Goal: Task Accomplishment & Management: Use online tool/utility

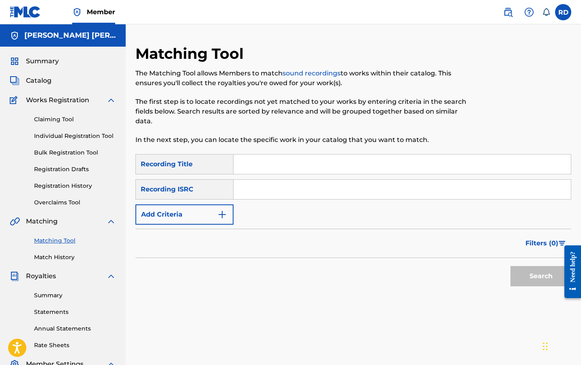
click at [298, 162] on input "Search Form" at bounding box center [402, 163] width 337 height 19
type input "chemistry"
click at [227, 206] on button "Add Criteria" at bounding box center [184, 214] width 98 height 20
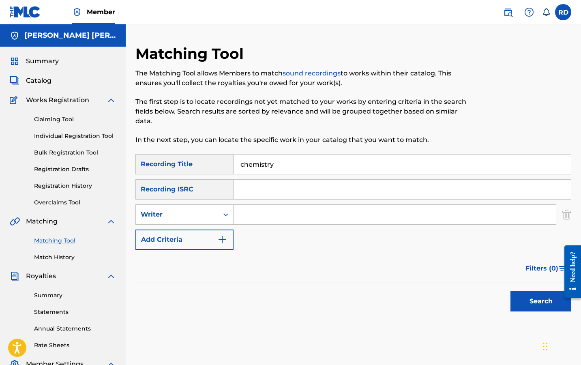
click at [245, 217] on input "Search Form" at bounding box center [395, 214] width 322 height 19
click at [218, 220] on div "Writer" at bounding box center [177, 214] width 83 height 15
click at [218, 240] on div "Recording Artist" at bounding box center [184, 235] width 97 height 20
click at [283, 208] on input "Search Form" at bounding box center [395, 214] width 322 height 19
type input "romderful"
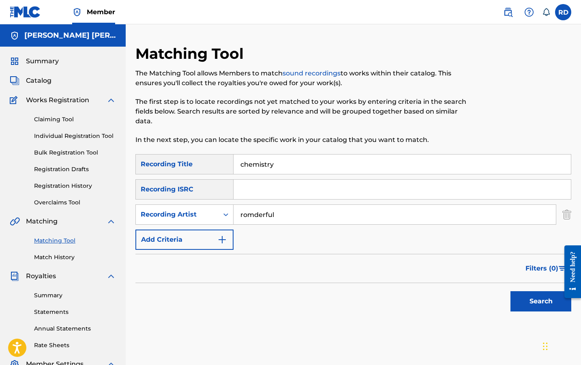
click at [541, 301] on button "Search" at bounding box center [541, 301] width 61 height 20
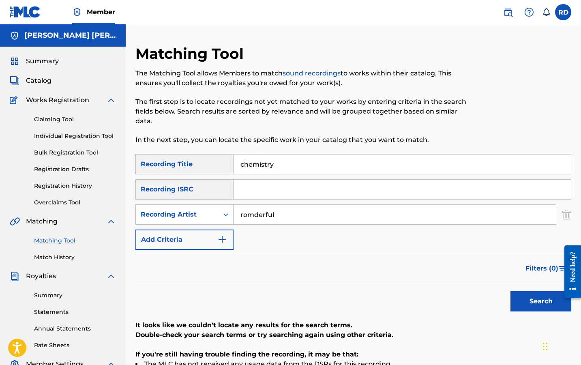
click at [266, 169] on input "chemistry" at bounding box center [402, 163] width 337 height 19
type input "cloud 9"
click at [541, 301] on button "Search" at bounding box center [541, 301] width 61 height 20
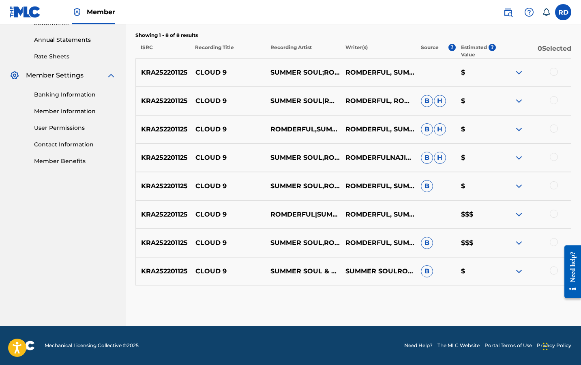
scroll to position [289, 0]
click at [553, 273] on div at bounding box center [554, 270] width 8 height 8
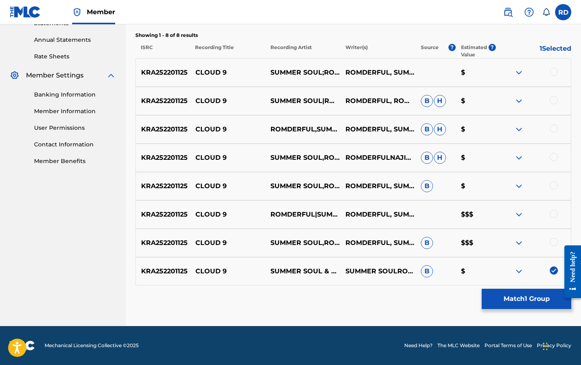
drag, startPoint x: 0, startPoint y: 3, endPoint x: 557, endPoint y: 242, distance: 606.2
click at [557, 242] on div at bounding box center [554, 242] width 8 height 8
click at [557, 216] on div at bounding box center [554, 214] width 8 height 8
click at [555, 182] on div at bounding box center [554, 185] width 8 height 8
click at [557, 154] on div at bounding box center [554, 157] width 8 height 8
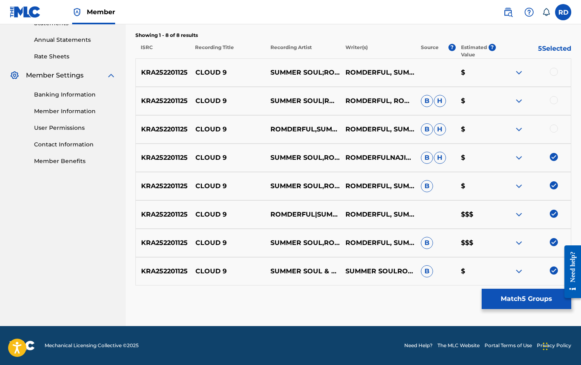
click at [557, 132] on div at bounding box center [533, 129] width 75 height 10
click at [557, 128] on div at bounding box center [554, 128] width 8 height 8
click at [556, 99] on div at bounding box center [554, 100] width 8 height 8
click at [557, 70] on div at bounding box center [554, 72] width 8 height 8
click at [508, 303] on button "Match 8 Groups" at bounding box center [527, 299] width 90 height 20
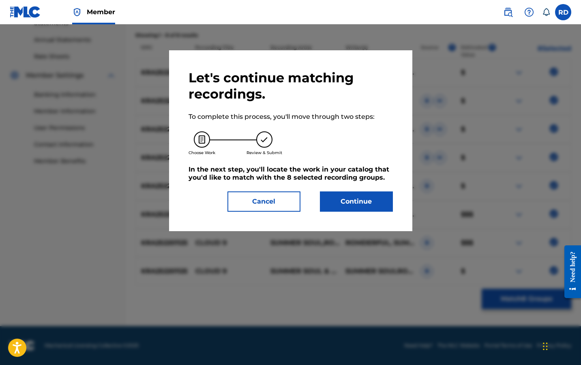
click at [354, 209] on button "Continue" at bounding box center [356, 201] width 73 height 20
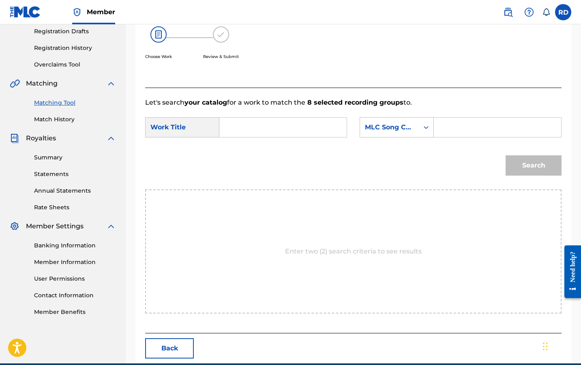
click at [292, 136] on input "Search Form" at bounding box center [283, 127] width 114 height 19
type input "cloud 9"
click at [241, 142] on strong "cloud" at bounding box center [242, 146] width 19 height 8
click at [456, 132] on input "Search Form" at bounding box center [498, 127] width 114 height 19
click at [409, 124] on div "MLC Song Code" at bounding box center [389, 127] width 49 height 10
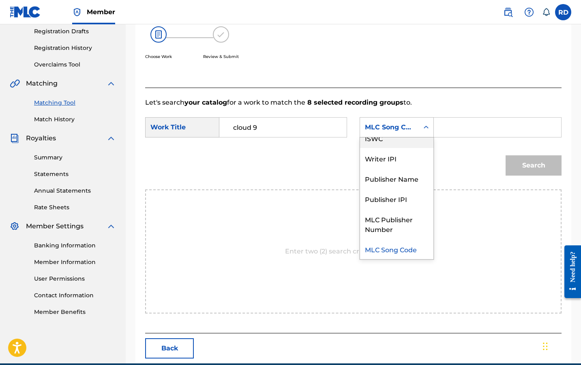
scroll to position [0, 0]
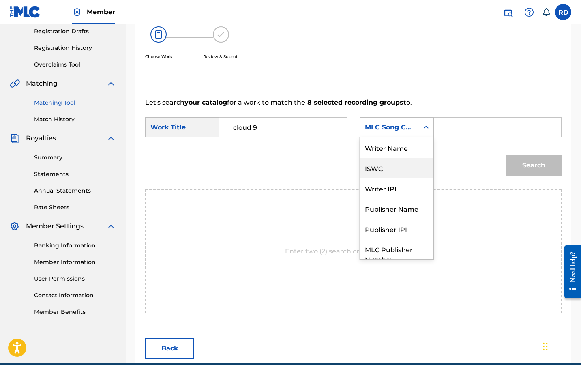
click at [405, 143] on div "Writer Name" at bounding box center [396, 147] width 73 height 20
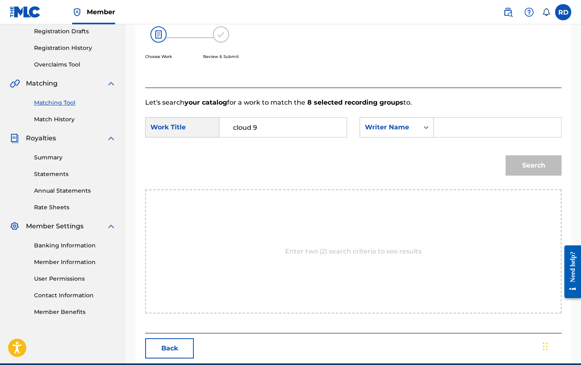
click at [461, 130] on input "Search Form" at bounding box center [498, 127] width 114 height 19
type input "rommel"
click at [534, 165] on button "Search" at bounding box center [534, 165] width 56 height 20
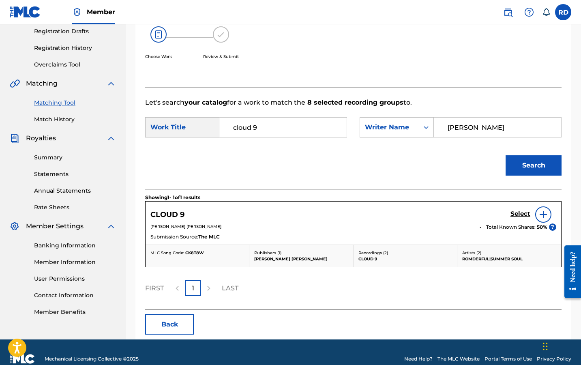
click at [515, 213] on h5 "Select" at bounding box center [521, 214] width 20 height 8
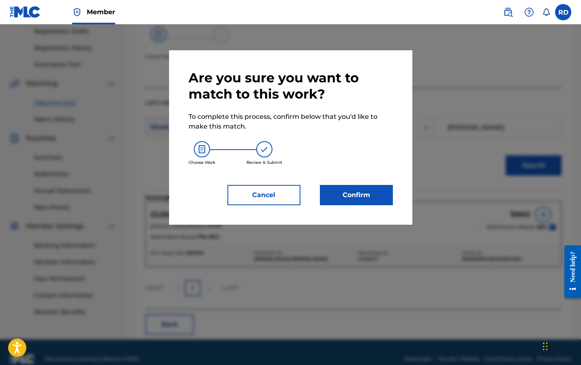
click at [373, 196] on button "Confirm" at bounding box center [356, 195] width 73 height 20
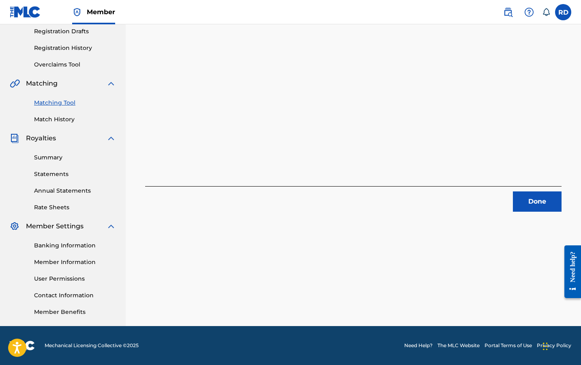
click at [525, 202] on button "Done" at bounding box center [537, 201] width 49 height 20
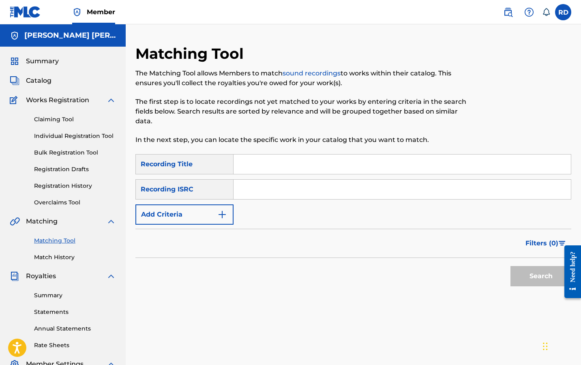
click at [210, 223] on button "Add Criteria" at bounding box center [184, 214] width 98 height 20
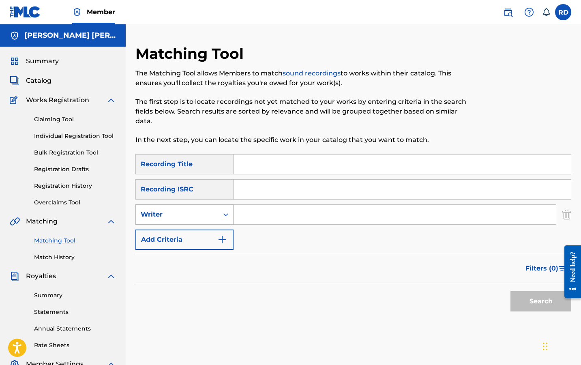
click at [215, 218] on div "Writer" at bounding box center [177, 214] width 83 height 15
click at [212, 234] on div "Recording Artist" at bounding box center [184, 235] width 97 height 20
click at [282, 165] on input "Search Form" at bounding box center [402, 163] width 337 height 19
type input "coming"
type input "romderful"
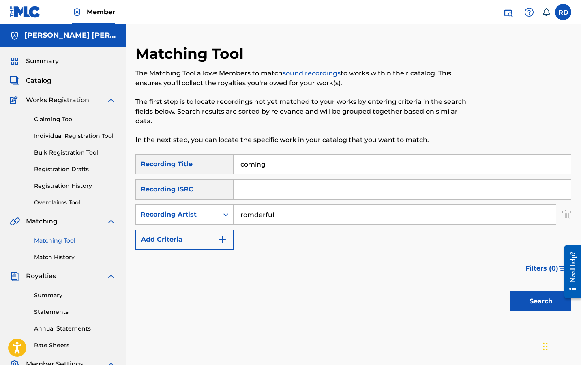
click at [541, 301] on button "Search" at bounding box center [541, 301] width 61 height 20
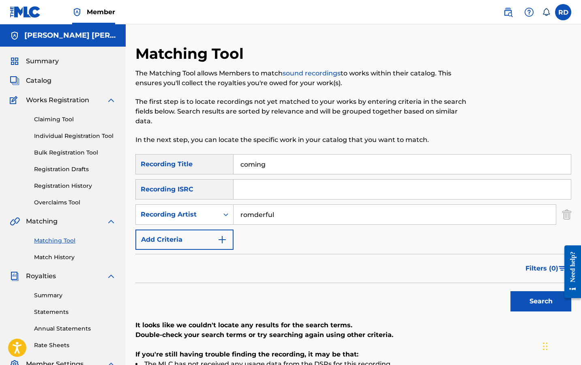
click at [285, 220] on input "romderful" at bounding box center [395, 214] width 322 height 19
click at [284, 166] on input "coming" at bounding box center [402, 163] width 337 height 19
click at [284, 165] on input "coming" at bounding box center [402, 163] width 337 height 19
type input "c"
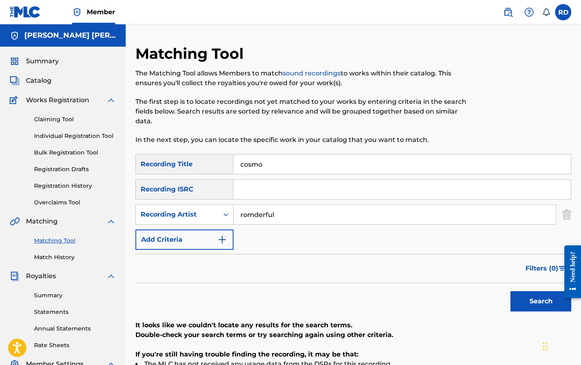
type input "cosmo"
click at [541, 301] on button "Search" at bounding box center [541, 301] width 61 height 20
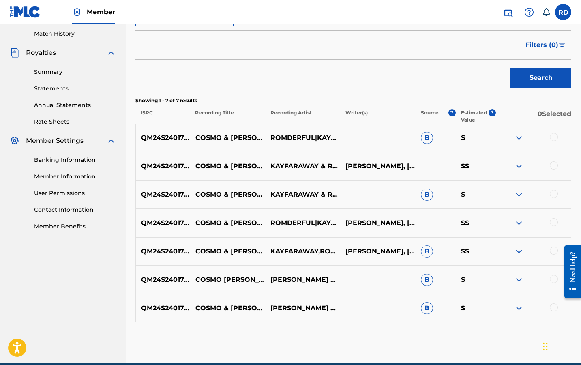
scroll to position [223, 0]
click at [554, 310] on div at bounding box center [554, 307] width 8 height 8
click at [554, 279] on div at bounding box center [554, 279] width 8 height 8
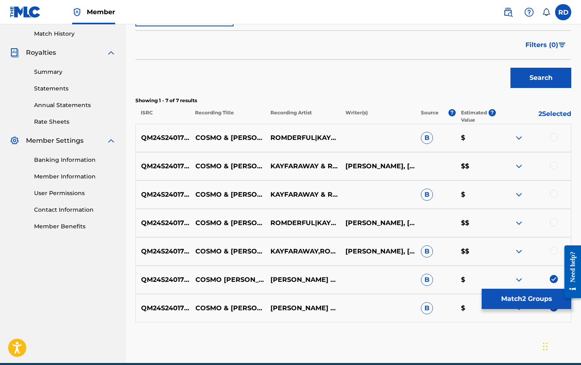
click at [555, 248] on div at bounding box center [554, 251] width 8 height 8
click at [555, 222] on div at bounding box center [554, 222] width 8 height 8
click at [555, 189] on div "QM24S2401731 COSMO & WANDA KAYFARAWAY & ROMDERFUL B $" at bounding box center [353, 194] width 436 height 28
click at [555, 170] on div at bounding box center [533, 166] width 75 height 10
click at [553, 193] on div at bounding box center [554, 194] width 8 height 8
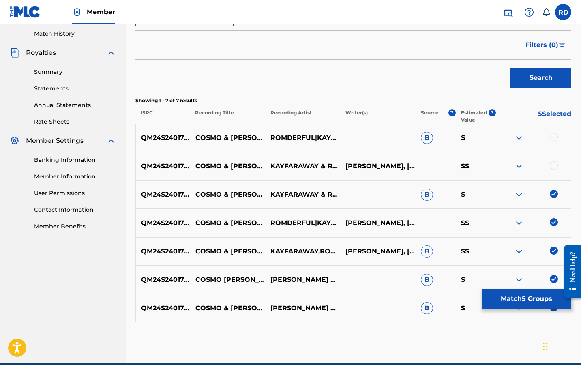
click at [556, 158] on div "QM24S2401731 COSMO & WANDA KAYFARAWAY & ROMDERFUL CALEB JEROME DISTANT, ROMMEL …" at bounding box center [353, 166] width 436 height 28
click at [555, 167] on div at bounding box center [554, 165] width 8 height 8
click at [555, 133] on div at bounding box center [554, 137] width 8 height 8
click at [516, 299] on button "Match 7 Groups" at bounding box center [527, 299] width 90 height 20
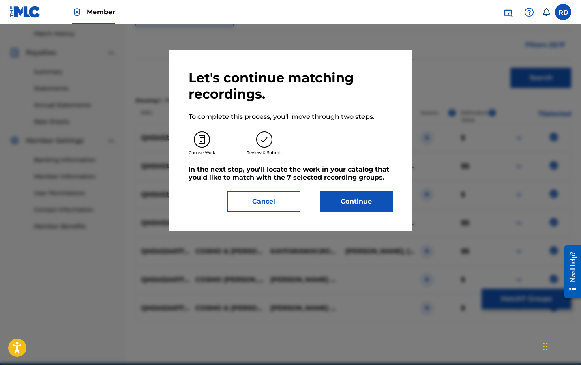
click at [377, 205] on button "Continue" at bounding box center [356, 201] width 73 height 20
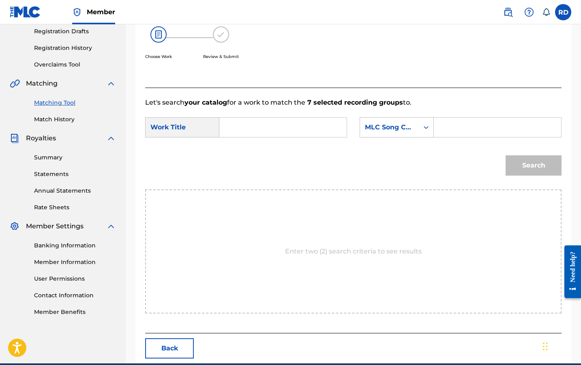
click at [225, 126] on div "Search Form" at bounding box center [283, 127] width 128 height 20
click at [235, 124] on input "Search Form" at bounding box center [283, 127] width 114 height 19
click at [241, 146] on strong "cos" at bounding box center [238, 146] width 11 height 8
type input "cosmo & wanda"
click at [435, 130] on div "Search Form" at bounding box center [498, 127] width 128 height 20
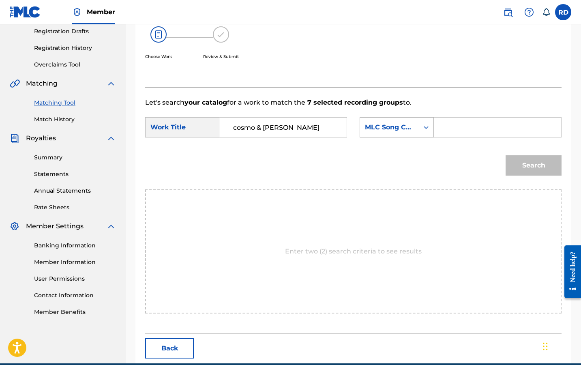
click at [428, 129] on icon "Search Form" at bounding box center [426, 127] width 8 height 8
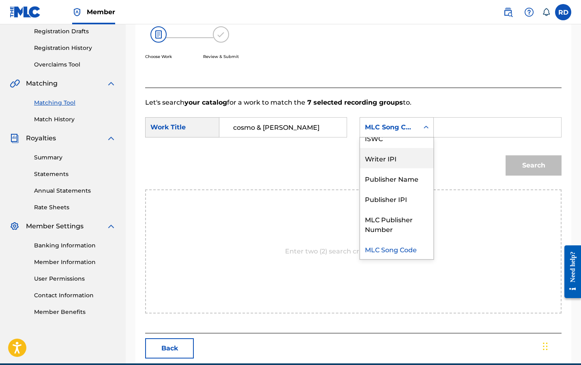
scroll to position [0, 0]
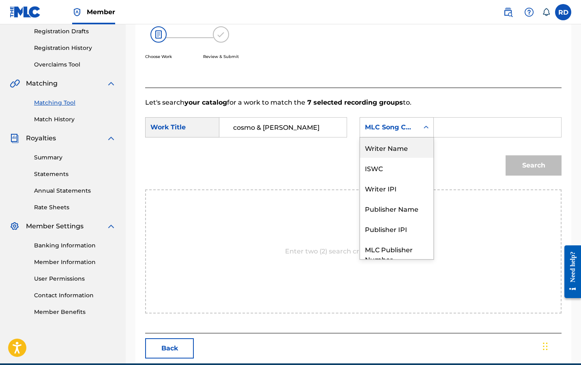
click at [412, 150] on div "Writer Name" at bounding box center [396, 147] width 73 height 20
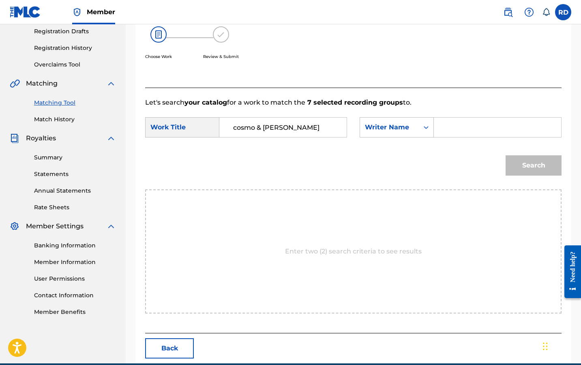
click at [445, 138] on div "SearchWithCriteriafc555434-d545-4b1a-82e0-572861eb49ac Work Title cosmo & wanda…" at bounding box center [353, 129] width 416 height 25
click at [455, 130] on input "Search Form" at bounding box center [498, 127] width 114 height 19
type input "rommel"
click at [516, 165] on button "Search" at bounding box center [534, 165] width 56 height 20
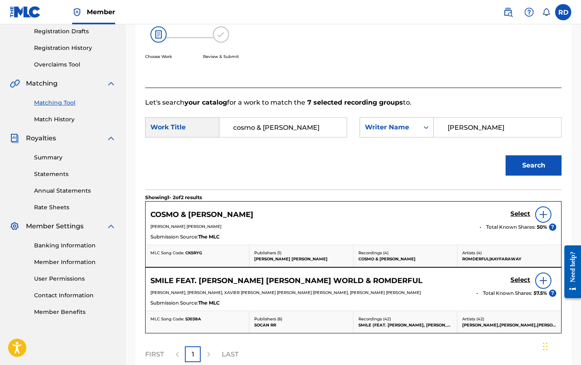
click at [512, 212] on h5 "Select" at bounding box center [521, 214] width 20 height 8
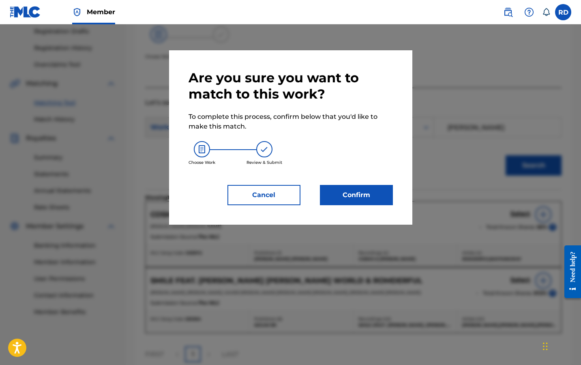
click at [378, 204] on button "Confirm" at bounding box center [356, 195] width 73 height 20
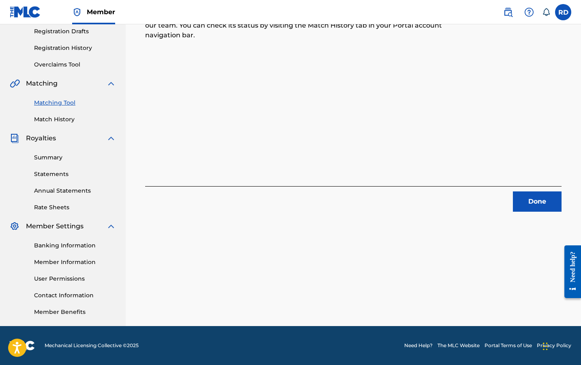
click at [528, 206] on button "Done" at bounding box center [537, 201] width 49 height 20
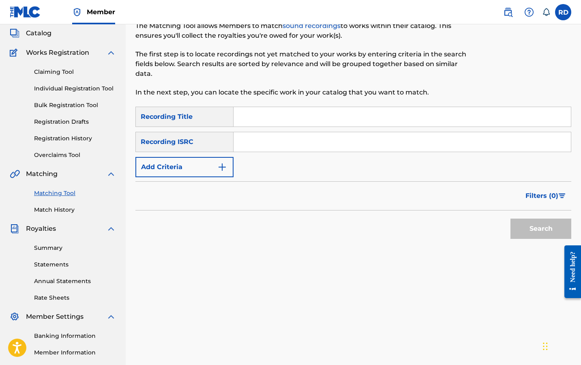
scroll to position [38, 0]
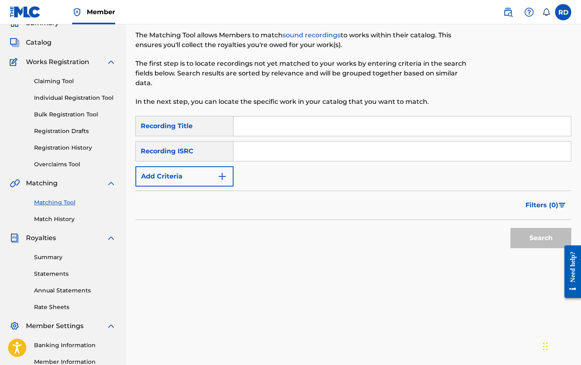
click at [302, 116] on div "Search Form" at bounding box center [403, 126] width 338 height 20
click at [302, 127] on input "Search Form" at bounding box center [402, 125] width 337 height 19
type input "didnknoo"
click at [541, 238] on button "Search" at bounding box center [541, 238] width 61 height 20
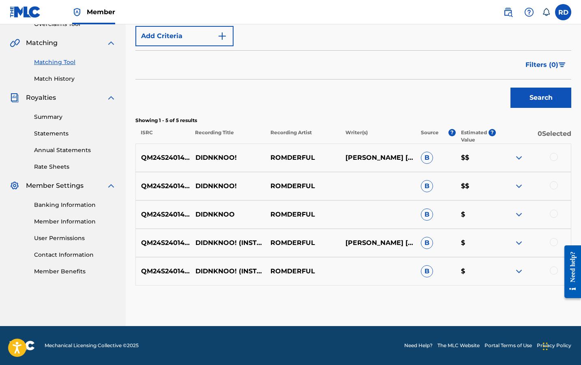
scroll to position [178, 0]
click at [556, 269] on div at bounding box center [554, 270] width 8 height 8
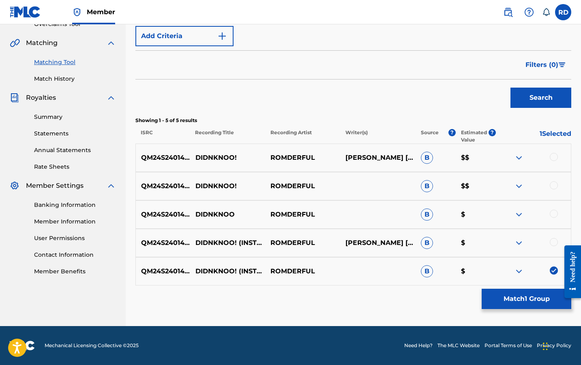
click at [556, 242] on div at bounding box center [554, 242] width 8 height 8
click at [555, 210] on div at bounding box center [554, 214] width 8 height 8
click at [555, 182] on div at bounding box center [554, 185] width 8 height 8
click at [555, 155] on div at bounding box center [554, 157] width 8 height 8
click at [508, 301] on button "Match 5 Groups" at bounding box center [527, 299] width 90 height 20
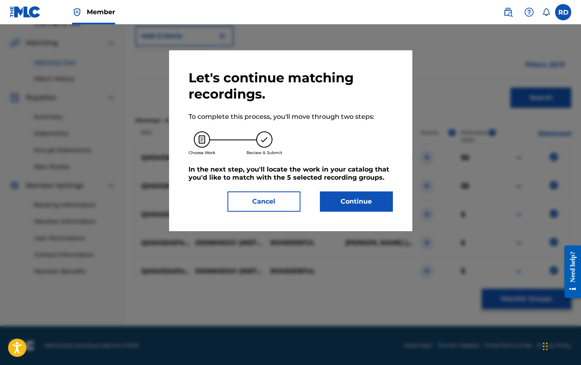
click at [341, 198] on button "Continue" at bounding box center [356, 201] width 73 height 20
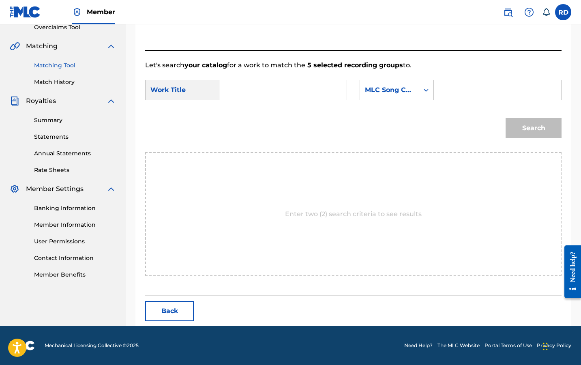
scroll to position [138, 0]
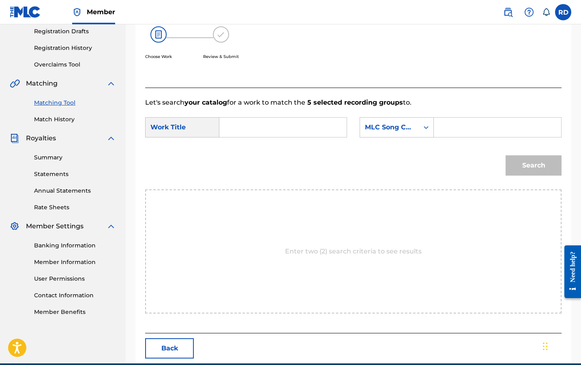
click at [276, 122] on input "Search Form" at bounding box center [283, 127] width 114 height 19
click at [243, 170] on strong "didnk" at bounding box center [242, 170] width 19 height 8
type input "didnknoo!"
click at [451, 118] on input "Search Form" at bounding box center [498, 127] width 114 height 19
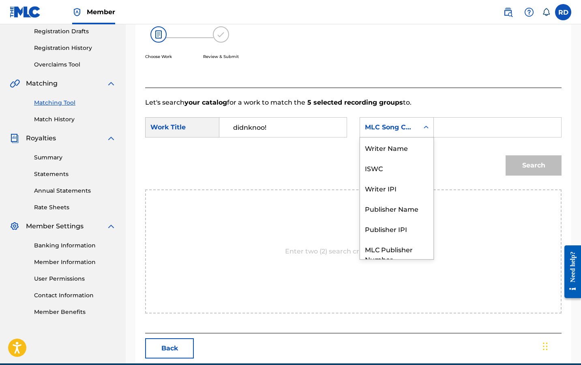
click at [414, 130] on div "MLC Song Code" at bounding box center [389, 127] width 59 height 15
click at [417, 148] on div "Writer Name" at bounding box center [396, 147] width 73 height 20
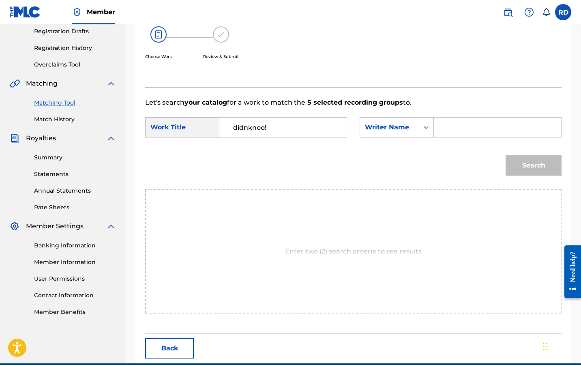
click at [446, 142] on form "SearchWithCriteriafc555434-d545-4b1a-82e0-572861eb49ac Work Title didnknoo! Sea…" at bounding box center [353, 148] width 416 height 82
click at [452, 130] on input "Search Form" at bounding box center [498, 127] width 114 height 19
type input "rommel"
click at [504, 156] on div "Search" at bounding box center [532, 163] width 60 height 32
click at [526, 161] on button "Search" at bounding box center [534, 165] width 56 height 20
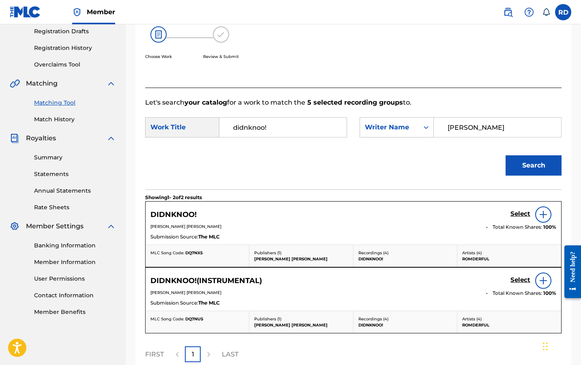
click at [518, 212] on h5 "Select" at bounding box center [521, 214] width 20 height 8
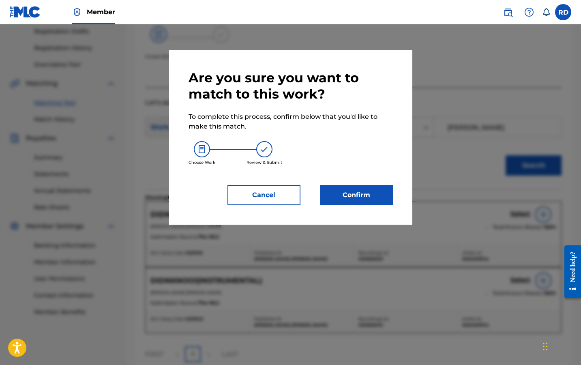
click at [375, 197] on button "Confirm" at bounding box center [356, 195] width 73 height 20
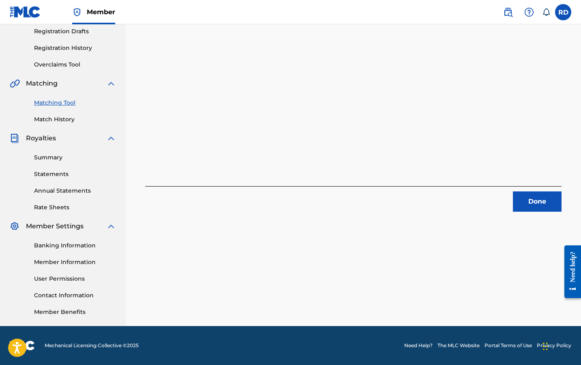
click at [519, 191] on div "Done" at bounding box center [353, 199] width 416 height 26
click at [521, 199] on button "Done" at bounding box center [537, 201] width 49 height 20
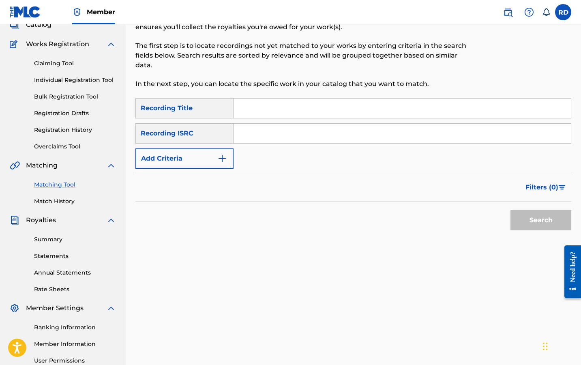
scroll to position [56, 0]
click at [297, 117] on input "Search Form" at bounding box center [402, 107] width 337 height 19
type input "different colours"
click at [208, 165] on button "Add Criteria" at bounding box center [184, 158] width 98 height 20
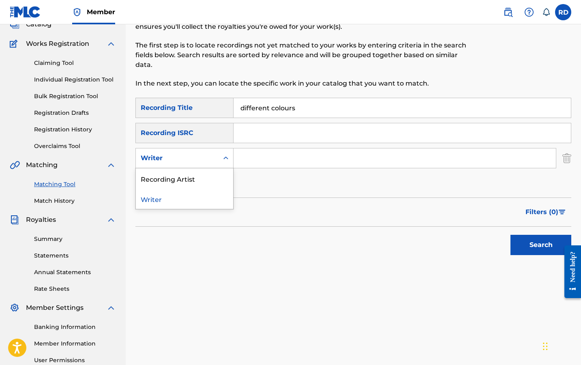
click at [210, 164] on div "Writer" at bounding box center [177, 157] width 83 height 15
click at [215, 178] on div "Recording Artist" at bounding box center [184, 178] width 97 height 20
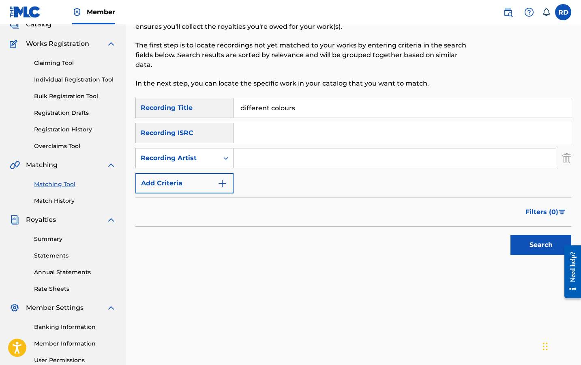
click at [262, 162] on input "Search Form" at bounding box center [395, 157] width 322 height 19
paste input "didnknoo!"
click at [541, 245] on button "Search" at bounding box center [541, 245] width 61 height 20
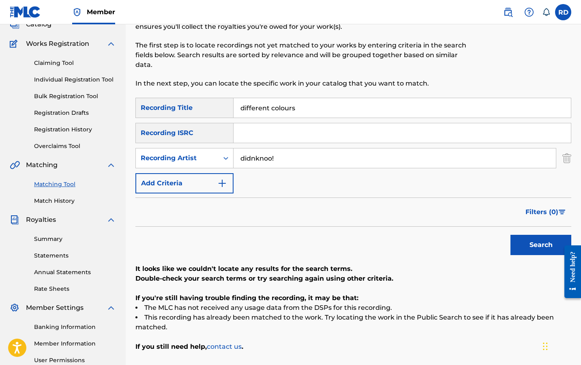
scroll to position [60, 0]
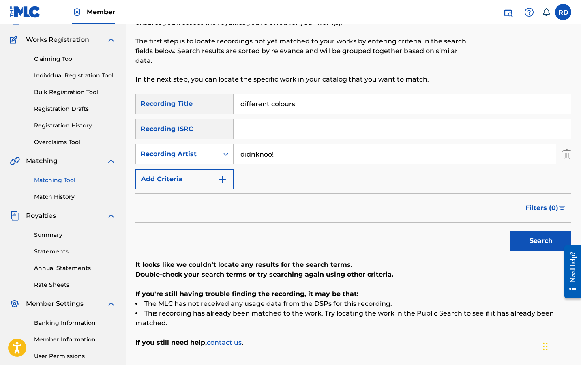
click at [279, 153] on input "didnknoo!" at bounding box center [395, 153] width 322 height 19
type input "romderful"
click at [541, 241] on button "Search" at bounding box center [541, 241] width 61 height 20
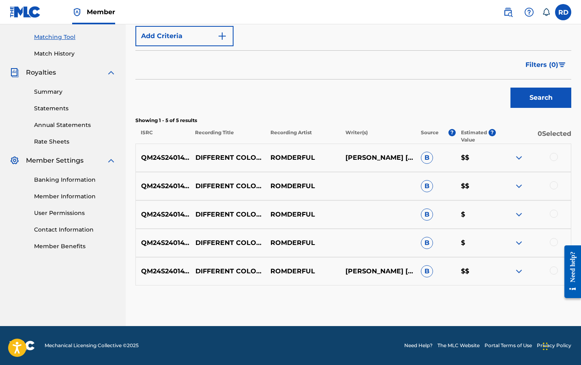
scroll to position [204, 0]
click at [554, 274] on div at bounding box center [554, 270] width 8 height 8
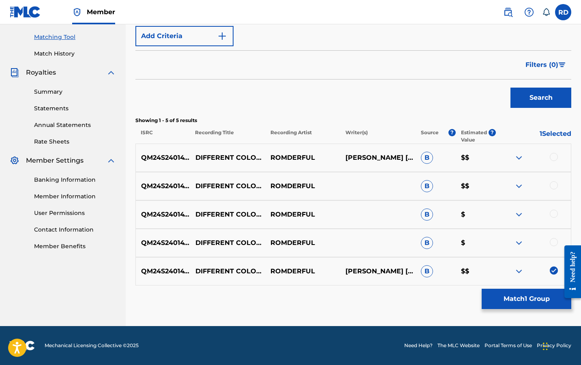
click at [551, 242] on div at bounding box center [554, 242] width 8 height 8
click at [560, 204] on div "QM24S2401475 DIFFERENT COLOURS (INSTRUMENTAL) ROMDERFUL B $" at bounding box center [353, 214] width 436 height 28
click at [558, 213] on div at bounding box center [554, 214] width 8 height 8
click at [558, 193] on div "QM24S2401476 DIFFERENT COLOURS ROMDERFUL B $$" at bounding box center [353, 186] width 436 height 28
click at [556, 183] on div at bounding box center [554, 185] width 8 height 8
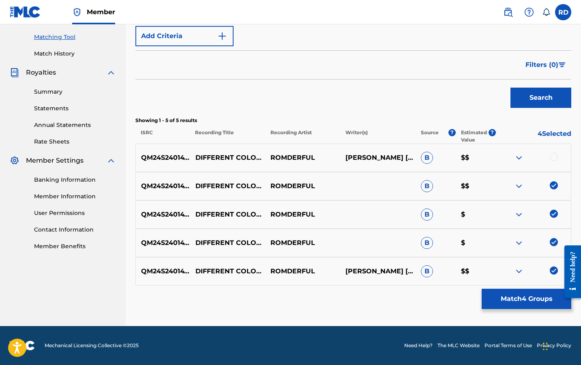
click at [556, 154] on div at bounding box center [554, 157] width 8 height 8
click at [506, 300] on button "Match 5 Groups" at bounding box center [527, 299] width 90 height 20
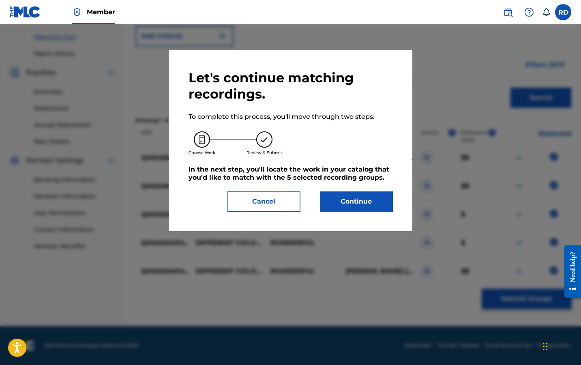
click at [368, 202] on button "Continue" at bounding box center [356, 201] width 73 height 20
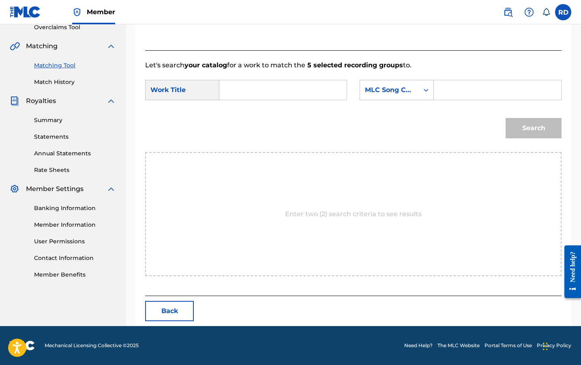
scroll to position [138, 0]
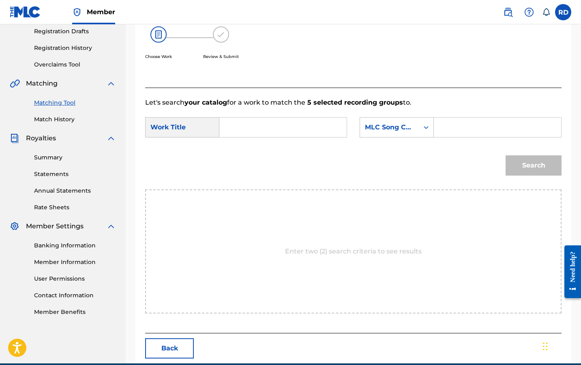
click at [304, 133] on input "Search Form" at bounding box center [283, 127] width 114 height 19
click at [252, 180] on span "ent colours" at bounding box center [248, 184] width 30 height 17
type input "different colours"
click at [427, 130] on icon "Search Form" at bounding box center [426, 127] width 8 height 8
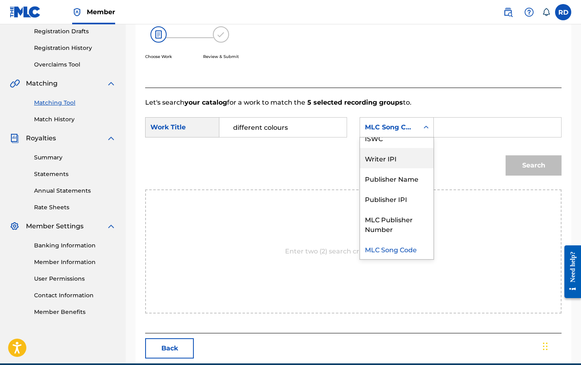
scroll to position [0, 0]
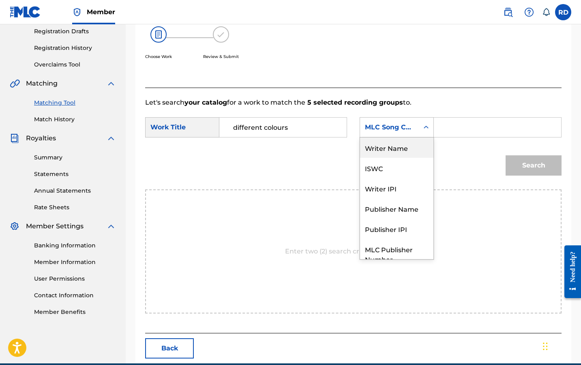
click at [412, 150] on div "Writer Name" at bounding box center [396, 147] width 73 height 20
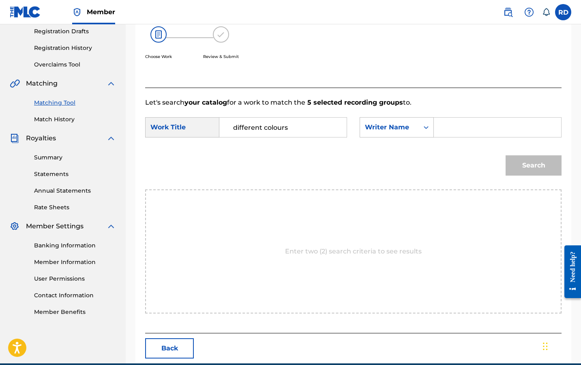
click at [459, 129] on input "Search Form" at bounding box center [498, 127] width 114 height 19
type input "rommel"
click at [532, 174] on button "Search" at bounding box center [534, 165] width 56 height 20
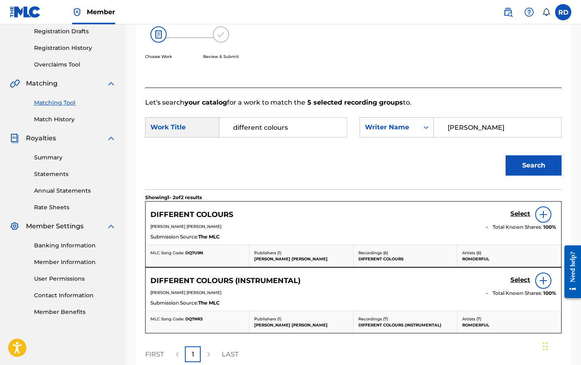
click at [518, 217] on h5 "Select" at bounding box center [521, 214] width 20 height 8
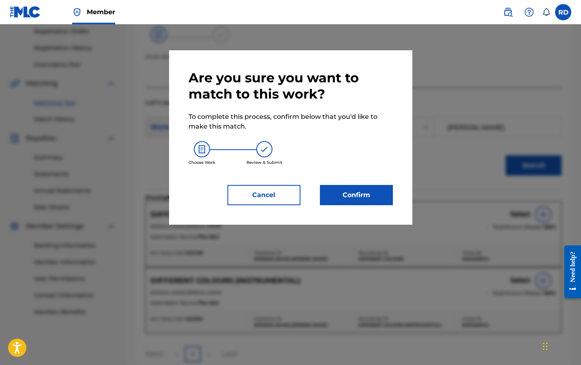
click at [377, 196] on button "Confirm" at bounding box center [356, 195] width 73 height 20
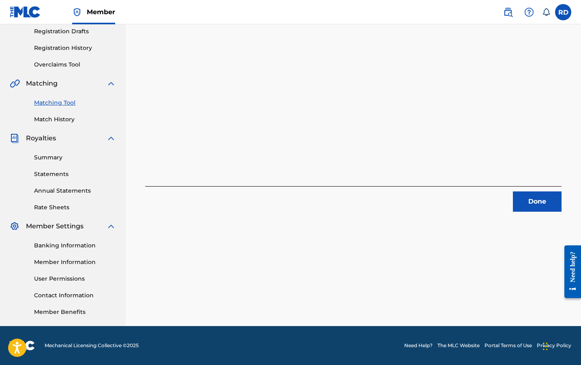
click at [527, 205] on button "Done" at bounding box center [537, 201] width 49 height 20
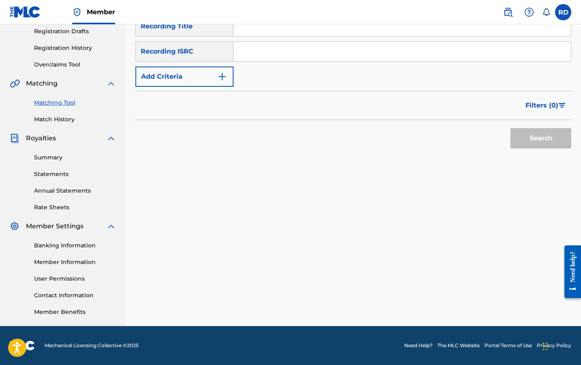
scroll to position [55, 0]
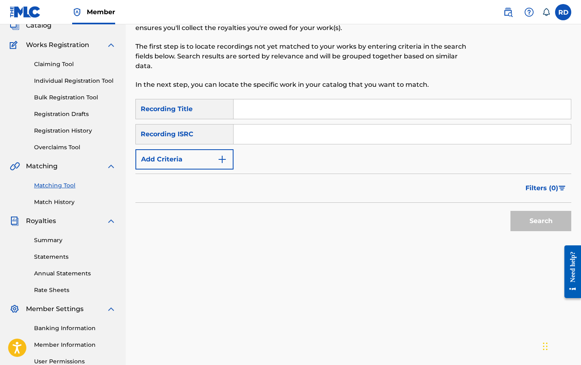
click at [219, 163] on img "Search Form" at bounding box center [222, 159] width 10 height 10
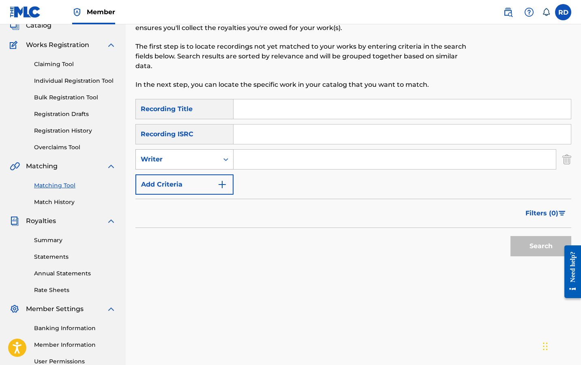
click at [219, 161] on div "Search Form" at bounding box center [226, 159] width 15 height 19
click at [222, 184] on div "Recording Artist" at bounding box center [184, 179] width 97 height 20
click at [259, 169] on div "SearchWithCriteriaec24e75b-ce17-4422-bece-e7edb4405df3 Recording Title SearchWi…" at bounding box center [353, 147] width 436 height 96
click at [260, 158] on input "Search Form" at bounding box center [395, 159] width 322 height 19
type input "romderful"
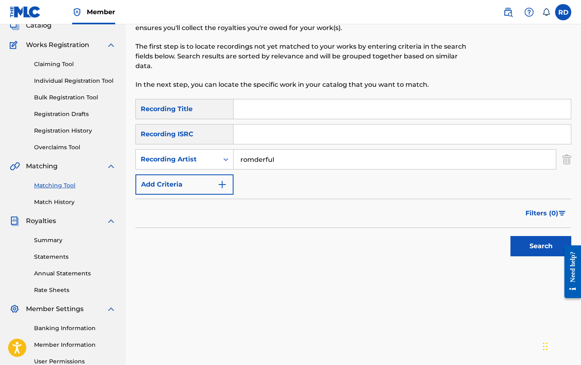
click at [342, 107] on input "Search Form" at bounding box center [402, 108] width 337 height 19
type input "don't you wait"
click at [541, 246] on button "Search" at bounding box center [541, 246] width 61 height 20
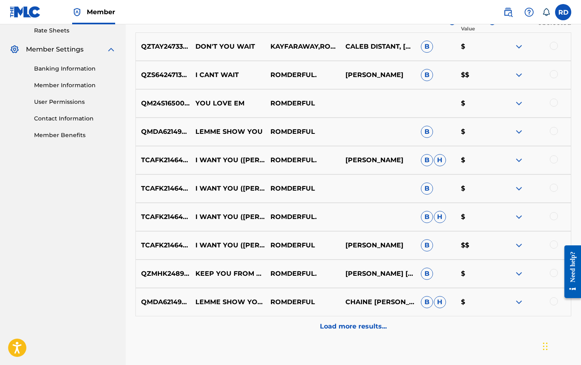
scroll to position [315, 0]
click at [329, 325] on p "Load more results..." at bounding box center [353, 326] width 67 height 10
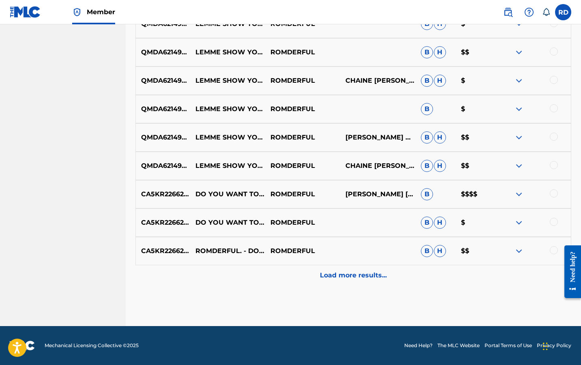
click at [335, 277] on p "Load more results..." at bounding box center [353, 275] width 67 height 10
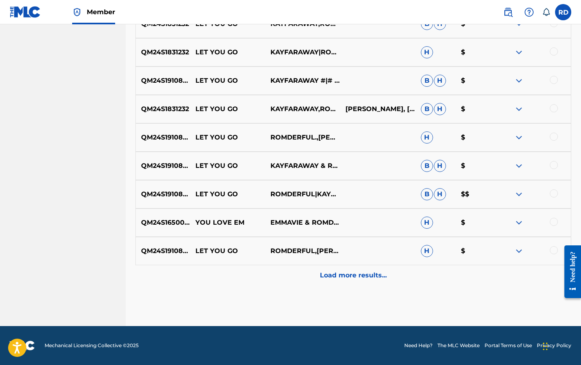
click at [337, 275] on p "Load more results..." at bounding box center [353, 275] width 67 height 10
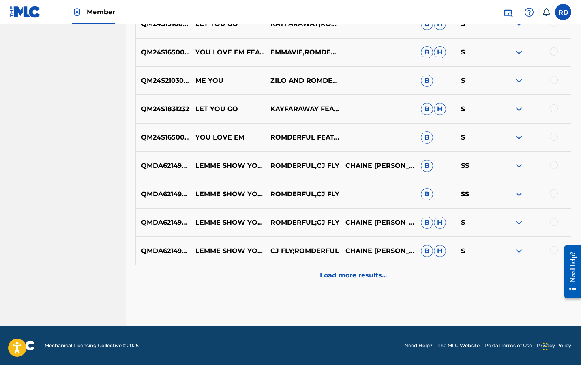
click at [337, 275] on p "Load more results..." at bounding box center [353, 275] width 67 height 10
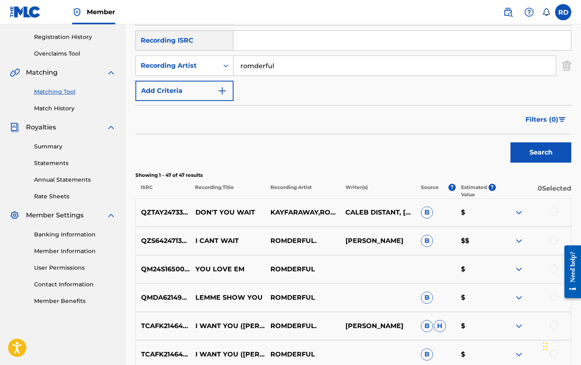
scroll to position [172, 0]
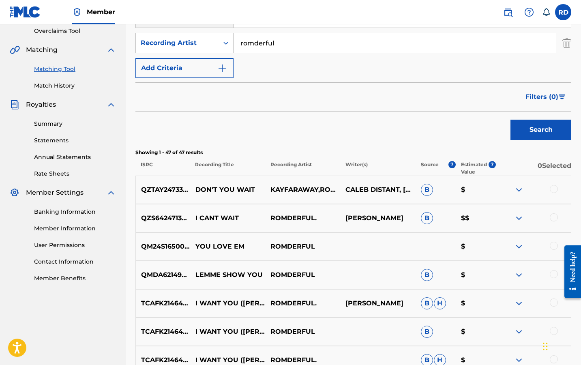
click at [553, 187] on div at bounding box center [554, 189] width 8 height 8
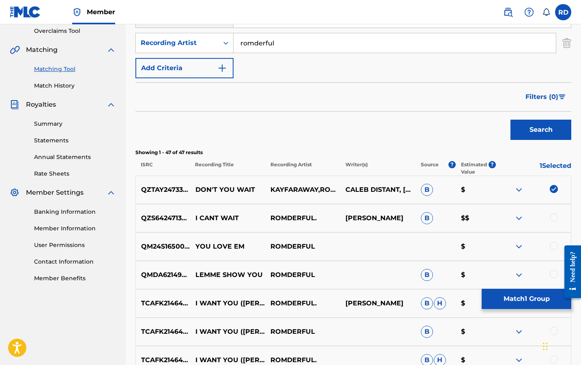
click at [517, 301] on button "Match 1 Group" at bounding box center [527, 299] width 90 height 20
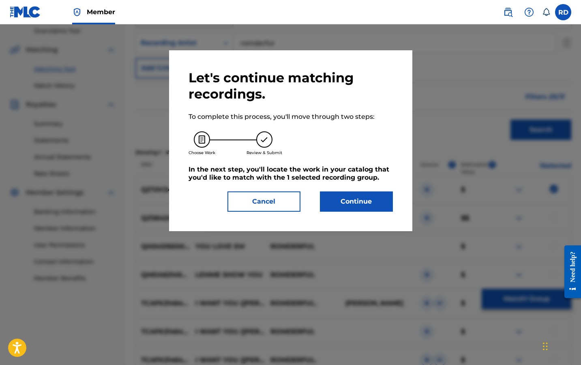
click at [369, 197] on button "Continue" at bounding box center [356, 201] width 73 height 20
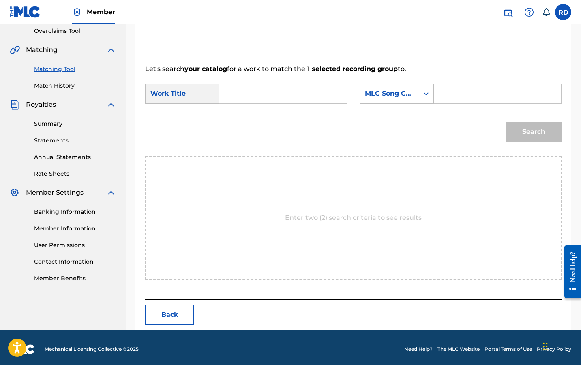
scroll to position [138, 0]
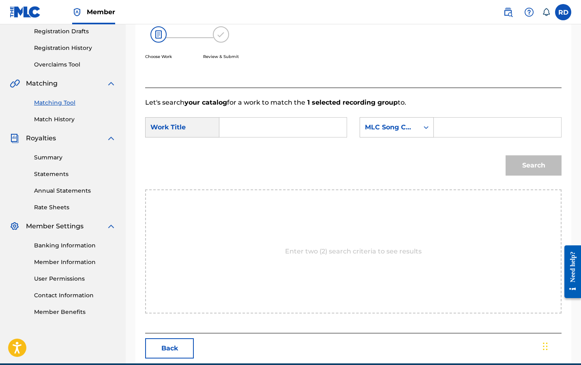
click at [322, 133] on input "Search Form" at bounding box center [283, 127] width 114 height 19
click at [239, 149] on strong "don" at bounding box center [239, 146] width 13 height 8
type input "don't you wait"
click at [395, 138] on div "SearchWithCriteriafc555434-d545-4b1a-82e0-572861eb49ac Work Title don't you wai…" at bounding box center [353, 129] width 416 height 25
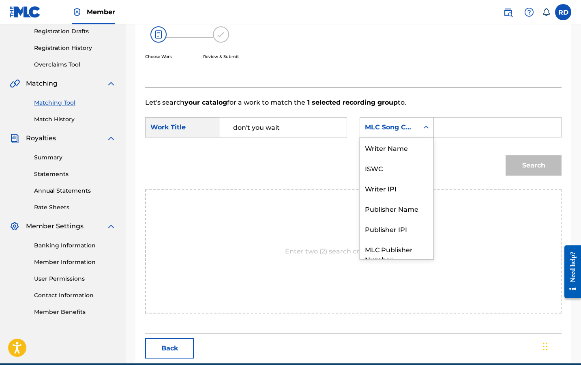
click at [402, 132] on div "MLC Song Code" at bounding box center [389, 127] width 59 height 15
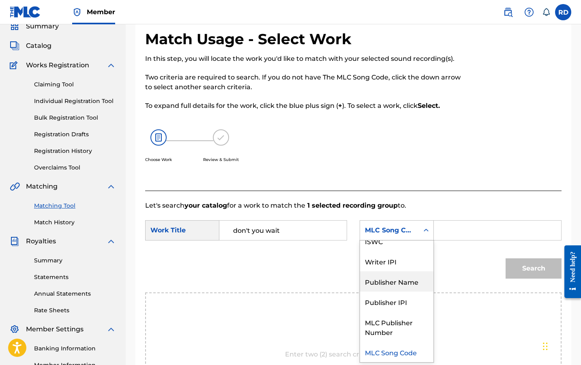
scroll to position [0, 0]
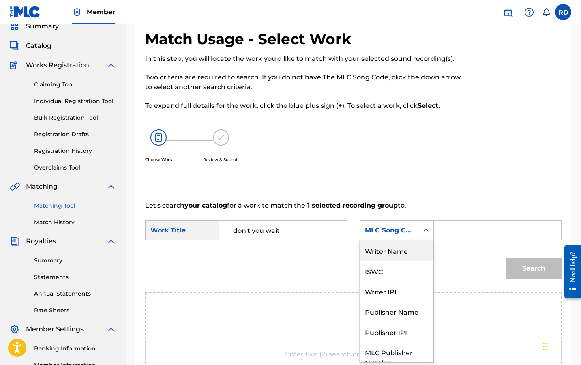
click at [401, 252] on div "Writer Name" at bounding box center [396, 250] width 73 height 20
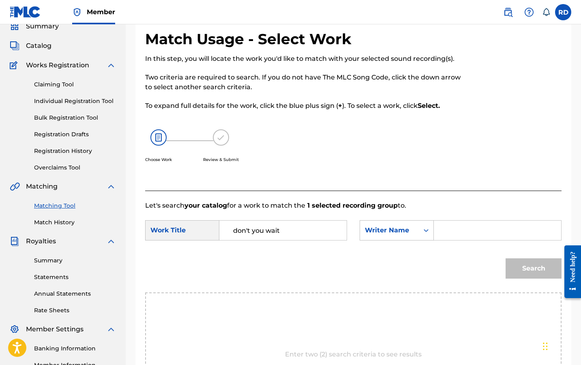
click at [444, 232] on input "Search Form" at bounding box center [498, 230] width 114 height 19
type input "rommel"
click at [534, 268] on button "Search" at bounding box center [534, 268] width 56 height 20
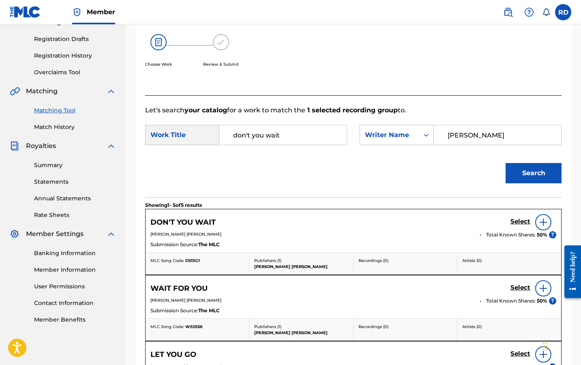
scroll to position [153, 0]
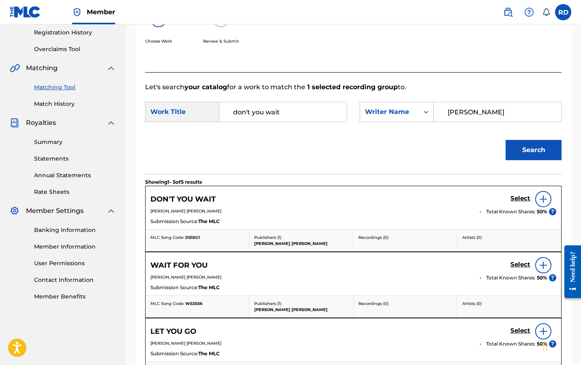
click at [523, 200] on h5 "Select" at bounding box center [521, 199] width 20 height 8
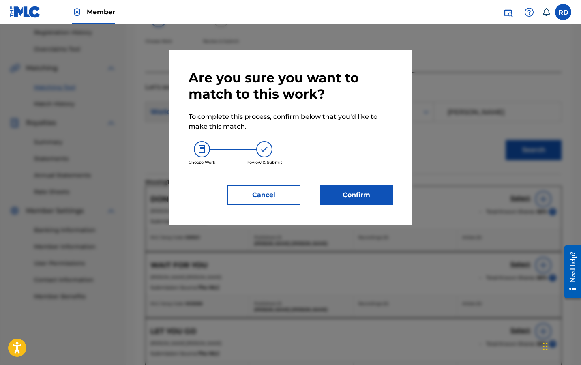
click at [375, 194] on button "Confirm" at bounding box center [356, 195] width 73 height 20
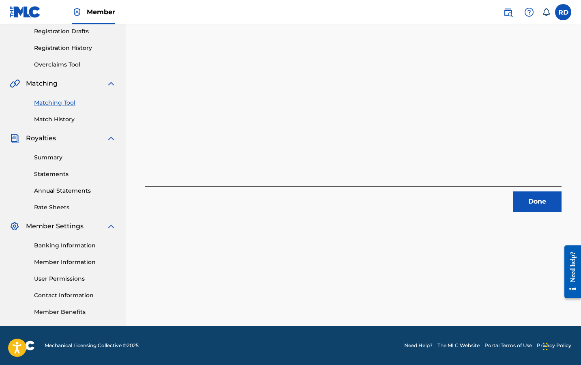
click at [503, 198] on div "Done" at bounding box center [353, 199] width 416 height 26
click at [540, 199] on button "Done" at bounding box center [537, 201] width 49 height 20
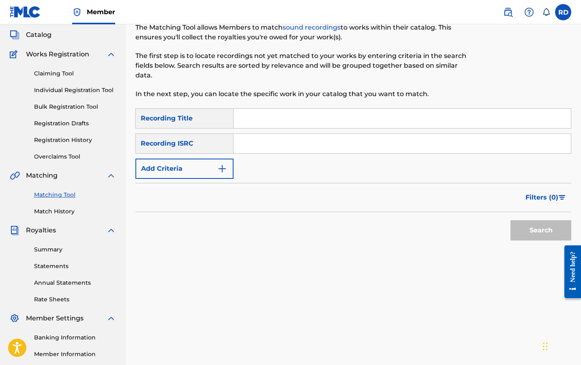
scroll to position [43, 0]
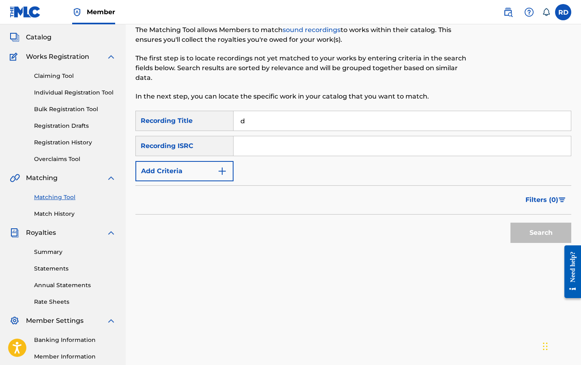
click at [344, 115] on input "d" at bounding box center [402, 120] width 337 height 19
type input "do you want to take a flight"
click at [213, 168] on button "Add Criteria" at bounding box center [184, 171] width 98 height 20
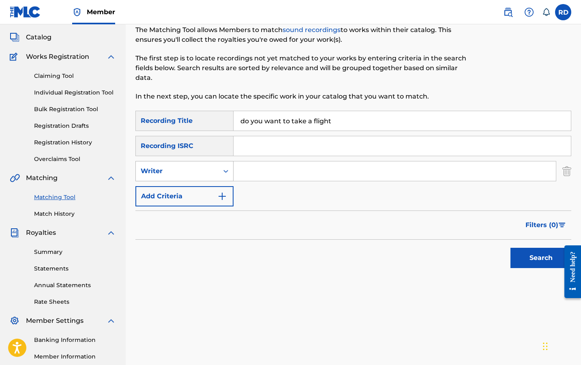
click at [213, 172] on div "Writer" at bounding box center [177, 171] width 73 height 10
click at [217, 187] on div "Recording Artist" at bounding box center [184, 191] width 97 height 20
click at [262, 168] on input "Search Form" at bounding box center [395, 170] width 322 height 19
type input "romderful"
click at [541, 258] on button "Search" at bounding box center [541, 258] width 61 height 20
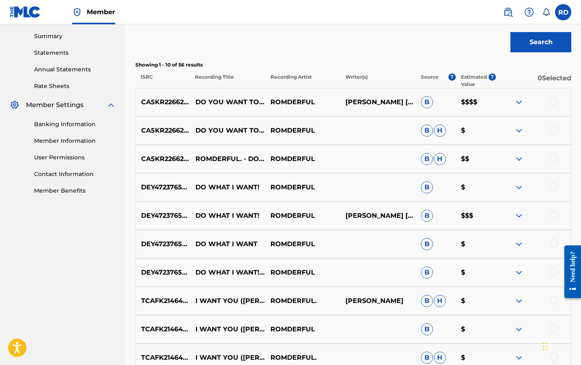
scroll to position [263, 0]
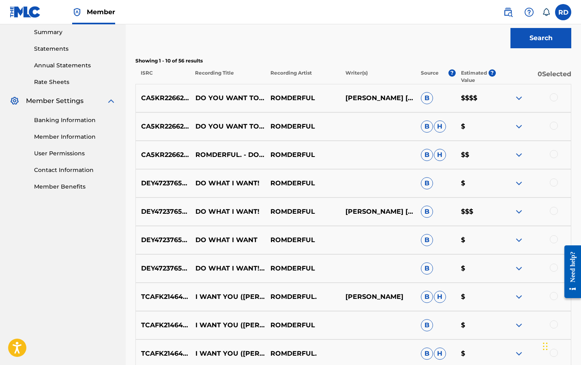
click at [552, 94] on div at bounding box center [554, 97] width 8 height 8
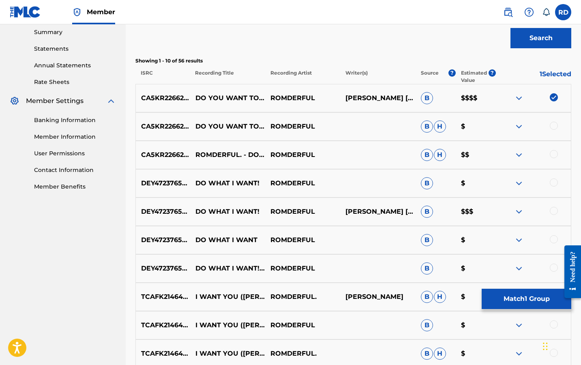
click at [552, 124] on div at bounding box center [554, 126] width 8 height 8
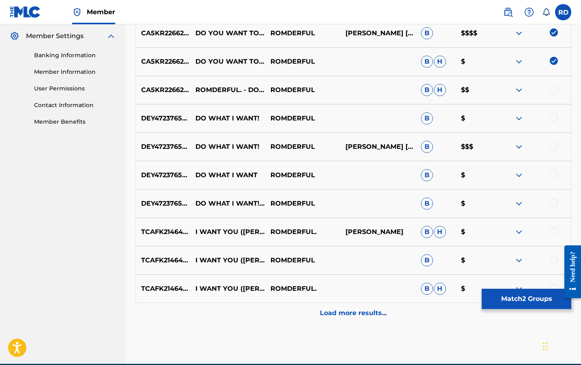
scroll to position [331, 0]
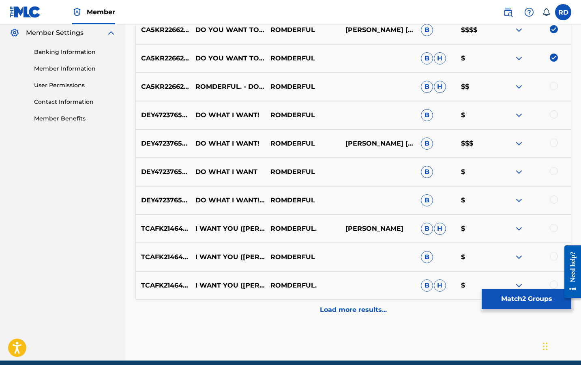
click at [321, 320] on div "Matching Tool The Matching Tool allows Members to match sound recordings to wor…" at bounding box center [353, 36] width 436 height 647
click at [328, 307] on p "Load more results..." at bounding box center [353, 310] width 67 height 10
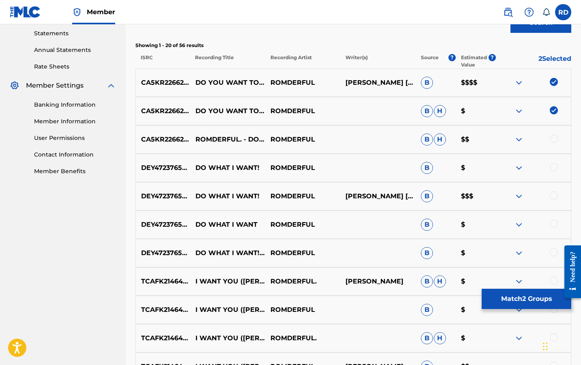
scroll to position [309, 0]
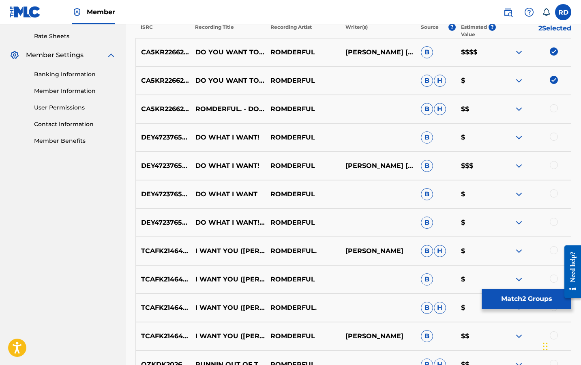
click at [555, 108] on div at bounding box center [554, 108] width 8 height 8
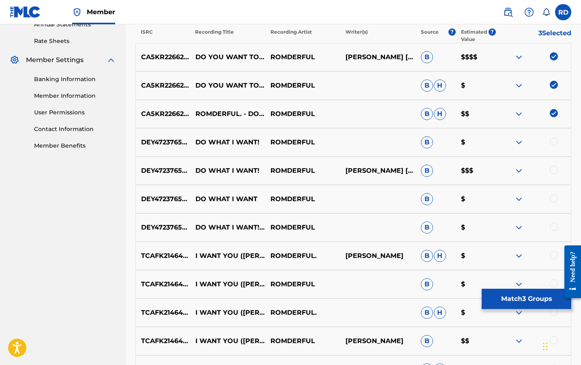
scroll to position [326, 0]
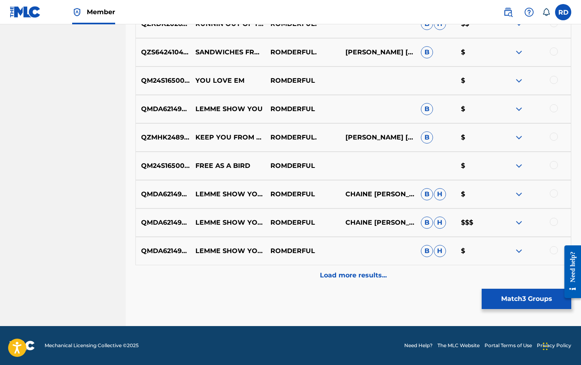
click at [317, 279] on div "Load more results..." at bounding box center [353, 275] width 436 height 20
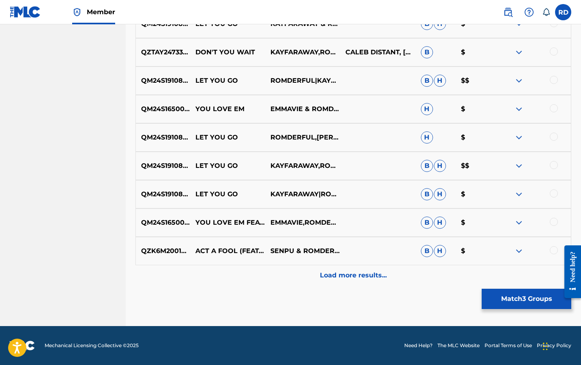
click at [324, 275] on p "Load more results..." at bounding box center [353, 275] width 67 height 10
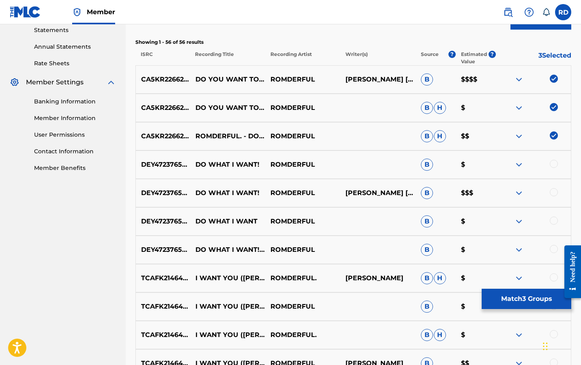
scroll to position [288, 0]
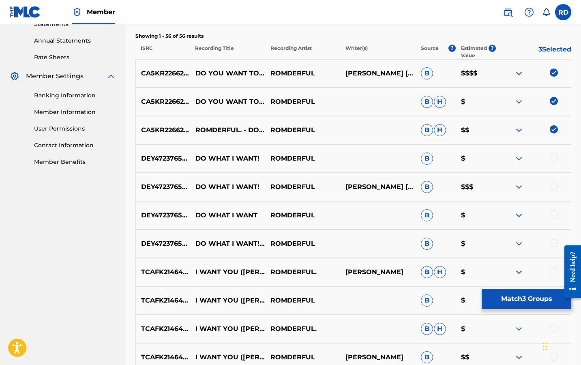
click at [507, 299] on button "Match 3 Groups" at bounding box center [527, 299] width 90 height 20
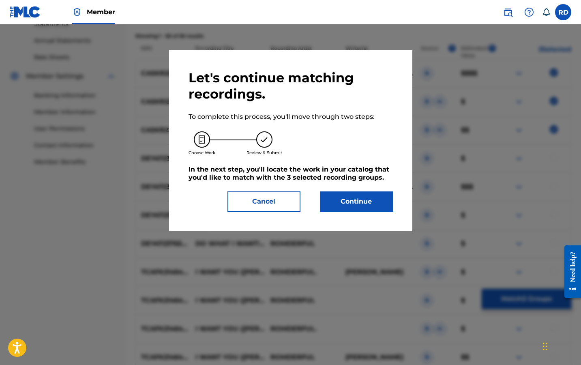
click at [335, 195] on button "Continue" at bounding box center [356, 201] width 73 height 20
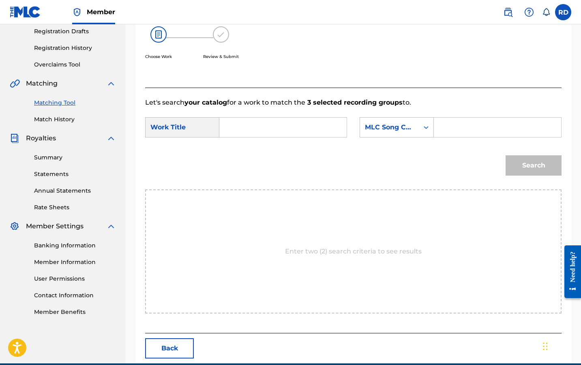
click at [251, 128] on input "Search Form" at bounding box center [283, 127] width 114 height 19
click at [240, 160] on div "do you want to take a flight?" at bounding box center [233, 169] width 14 height 63
type input "do you want to take a flight?"
click at [384, 133] on div "MLC Song Code" at bounding box center [389, 127] width 59 height 15
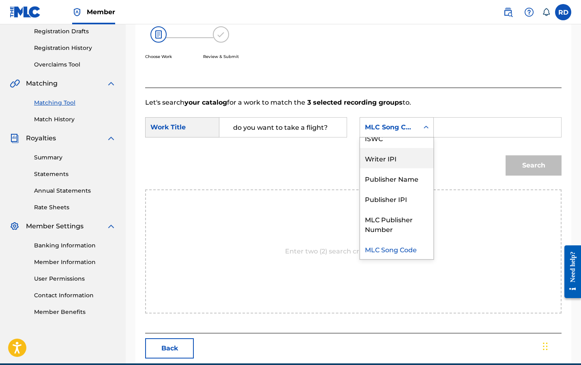
scroll to position [0, 0]
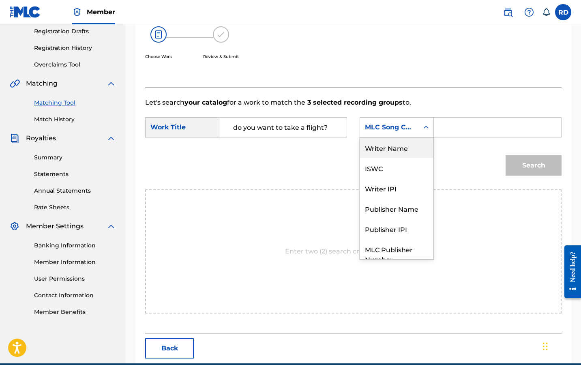
click at [393, 152] on div "Writer Name" at bounding box center [396, 147] width 73 height 20
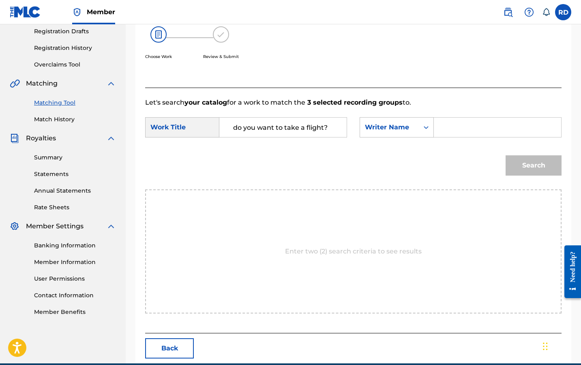
click at [449, 135] on input "Search Form" at bounding box center [498, 127] width 114 height 19
type input "rommel"
click at [548, 170] on button "Search" at bounding box center [534, 165] width 56 height 20
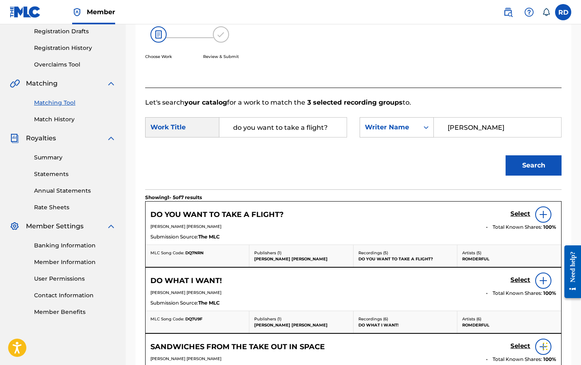
click at [511, 213] on h5 "Select" at bounding box center [521, 214] width 20 height 8
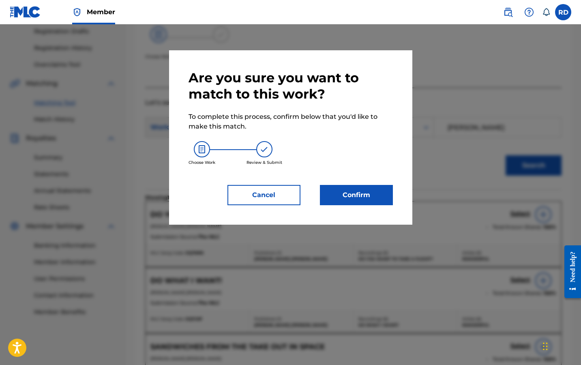
click at [366, 195] on button "Confirm" at bounding box center [356, 195] width 73 height 20
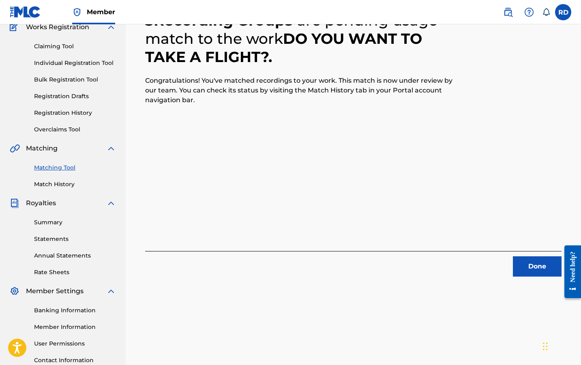
scroll to position [62, 0]
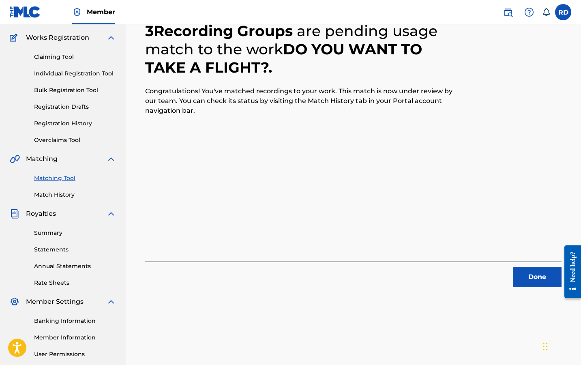
drag, startPoint x: 287, startPoint y: 49, endPoint x: 290, endPoint y: 74, distance: 24.9
click at [290, 74] on h2 "3 Recording Groups are pending usage match to the work DO YOU WANT TO TAKE A FL…" at bounding box center [301, 49] width 312 height 55
copy h2 "DO YOU WANT TO TAKE A FLIGHT? ."
click at [521, 277] on button "Done" at bounding box center [537, 277] width 49 height 20
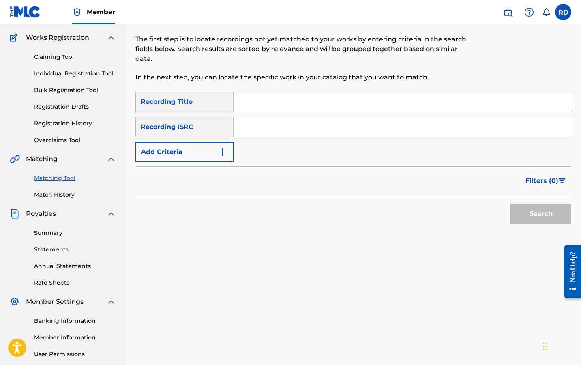
click at [307, 110] on input "Search Form" at bounding box center [402, 101] width 337 height 19
type input "flying spirit"
click at [215, 149] on button "Add Criteria" at bounding box center [184, 152] width 98 height 20
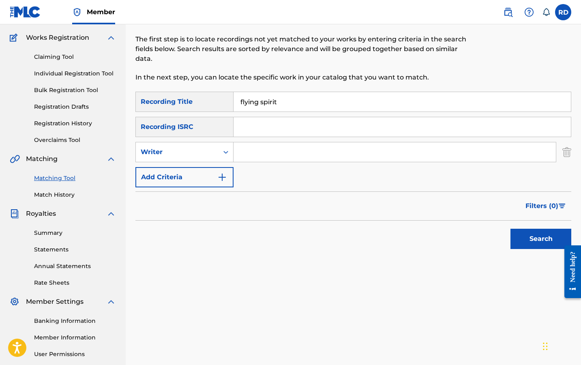
click at [259, 149] on input "Search Form" at bounding box center [395, 151] width 322 height 19
click at [209, 148] on div "Writer" at bounding box center [177, 152] width 73 height 10
click at [210, 176] on div "Recording Artist" at bounding box center [184, 172] width 97 height 20
click at [270, 157] on input "Search Form" at bounding box center [395, 151] width 322 height 19
type input "ROMderful"
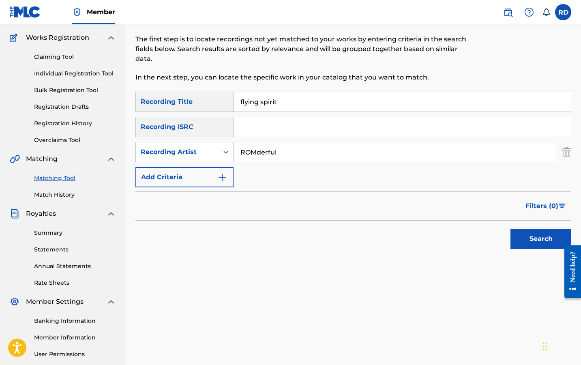
click at [541, 239] on button "Search" at bounding box center [541, 239] width 61 height 20
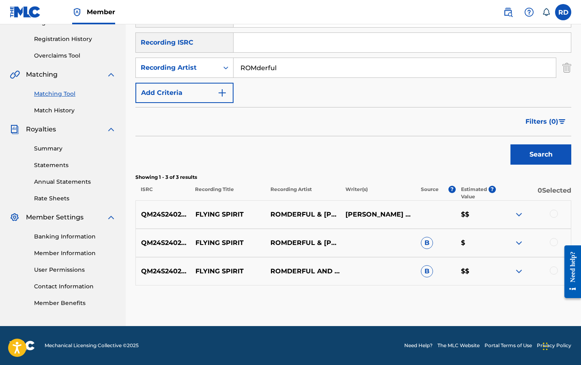
scroll to position [147, 0]
click at [552, 269] on div at bounding box center [554, 270] width 8 height 8
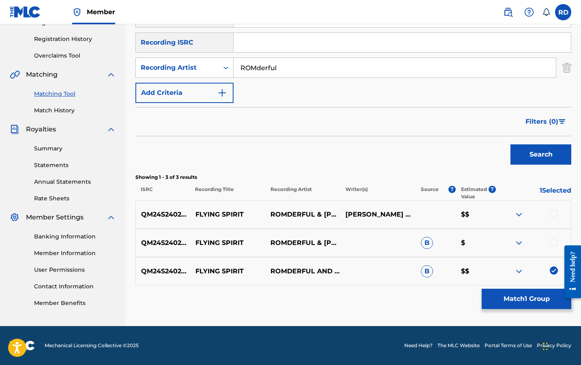
click at [553, 245] on div at bounding box center [554, 242] width 8 height 8
click at [554, 217] on div at bounding box center [554, 214] width 8 height 8
click at [536, 305] on button "Match 3 Groups" at bounding box center [527, 299] width 90 height 20
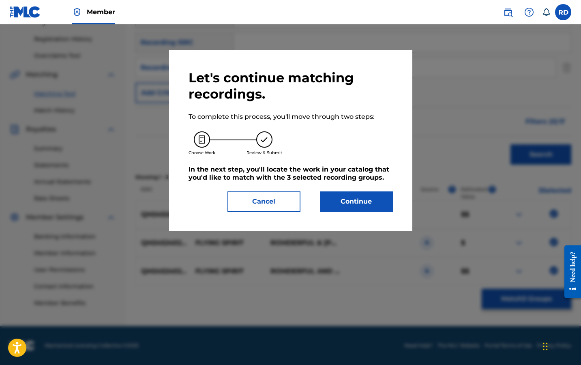
click at [386, 201] on button "Continue" at bounding box center [356, 201] width 73 height 20
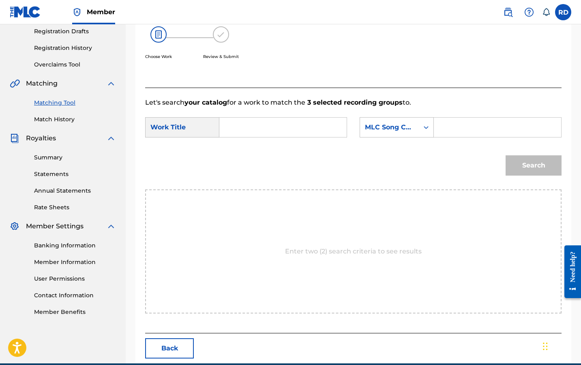
click at [295, 134] on input "Search Form" at bounding box center [283, 127] width 114 height 19
click at [241, 164] on strong "flying" at bounding box center [242, 160] width 19 height 8
type input "flying spirit"
click at [395, 131] on div "MLC Song Code" at bounding box center [389, 127] width 49 height 10
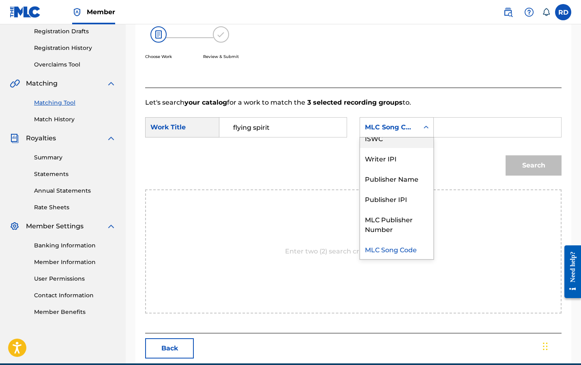
scroll to position [0, 0]
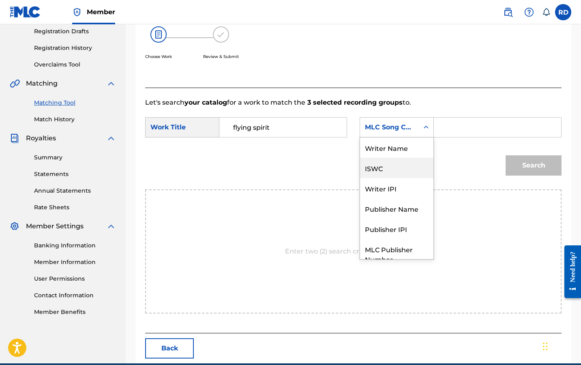
click at [396, 147] on div "Writer Name" at bounding box center [396, 147] width 73 height 20
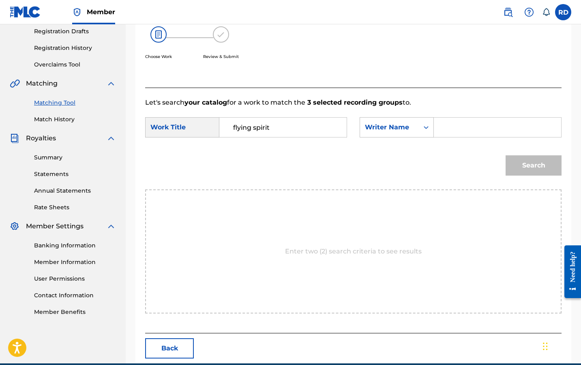
click at [443, 141] on div "SearchWithCriteriafc555434-d545-4b1a-82e0-572861eb49ac Work Title flying spirit…" at bounding box center [353, 129] width 416 height 25
click at [466, 123] on input "Search Form" at bounding box center [498, 127] width 114 height 19
click at [534, 165] on button "Search" at bounding box center [534, 165] width 56 height 20
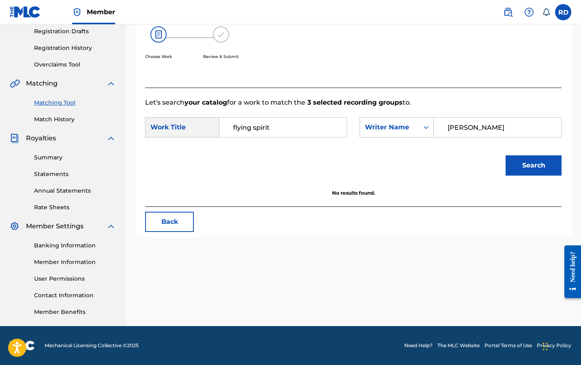
type input "rommel"
click at [545, 158] on button "Search" at bounding box center [534, 165] width 56 height 20
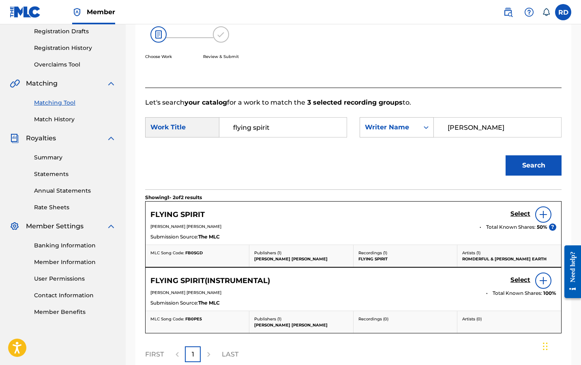
click at [315, 120] on input "flying spirit" at bounding box center [283, 127] width 114 height 19
click at [525, 210] on h5 "Select" at bounding box center [521, 214] width 20 height 8
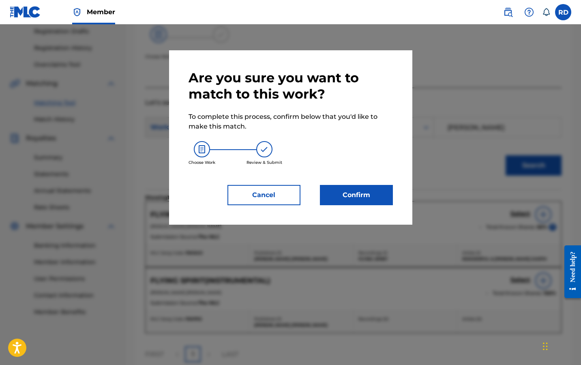
click at [357, 187] on button "Confirm" at bounding box center [356, 195] width 73 height 20
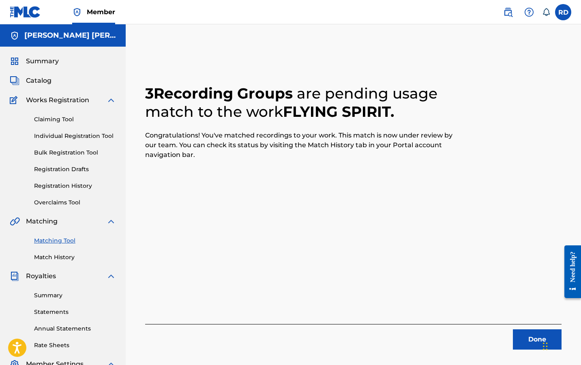
drag, startPoint x: 399, startPoint y: 116, endPoint x: 289, endPoint y: 115, distance: 110.3
click at [289, 115] on h2 "3 Recording Groups are pending usage match to the work FLYING SPIRIT ." at bounding box center [301, 102] width 312 height 36
copy h2 "FLYING SPIRIT ."
click at [525, 340] on button "Done" at bounding box center [537, 339] width 49 height 20
